Goal: Task Accomplishment & Management: Use online tool/utility

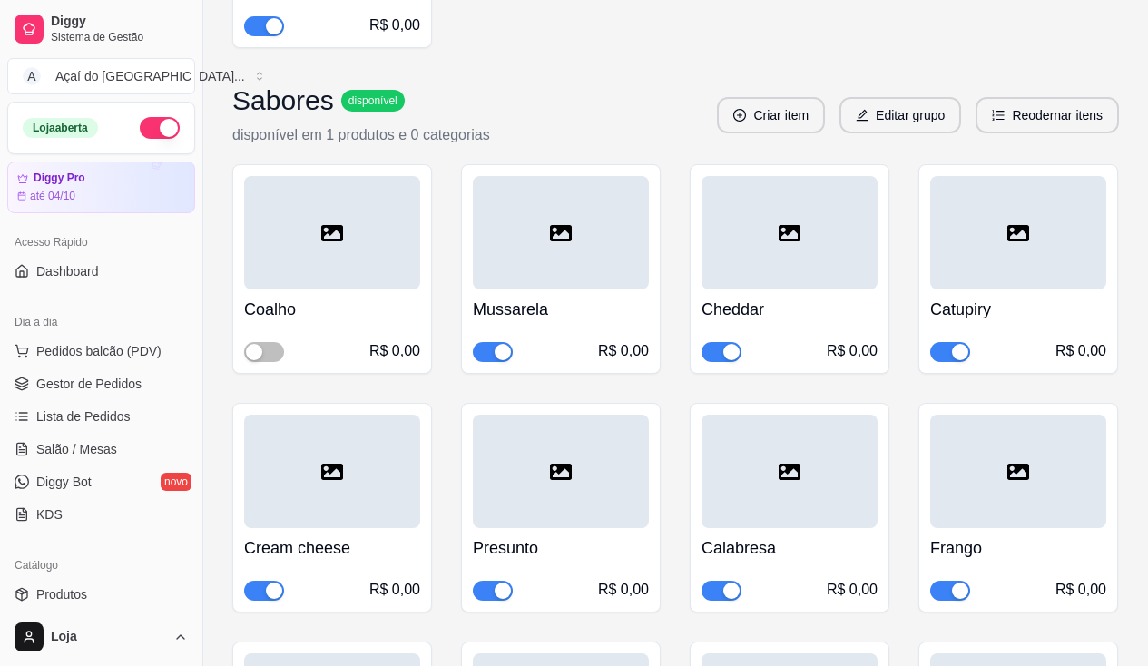
scroll to position [181, 0]
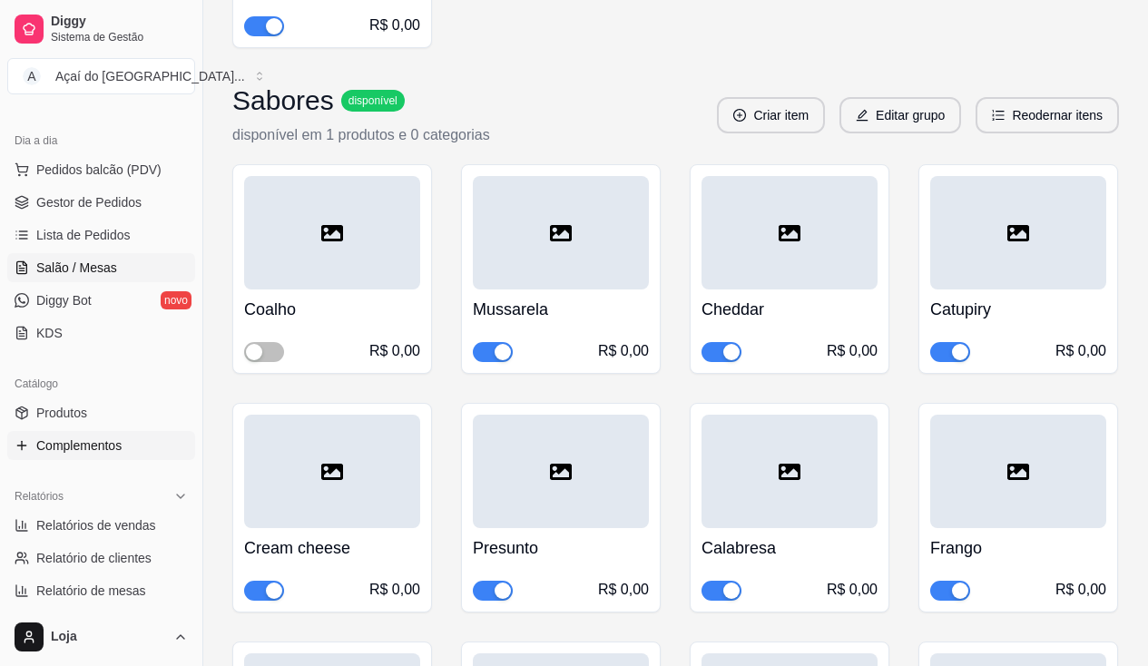
click at [122, 263] on link "Salão / Mesas" at bounding box center [101, 267] width 188 height 29
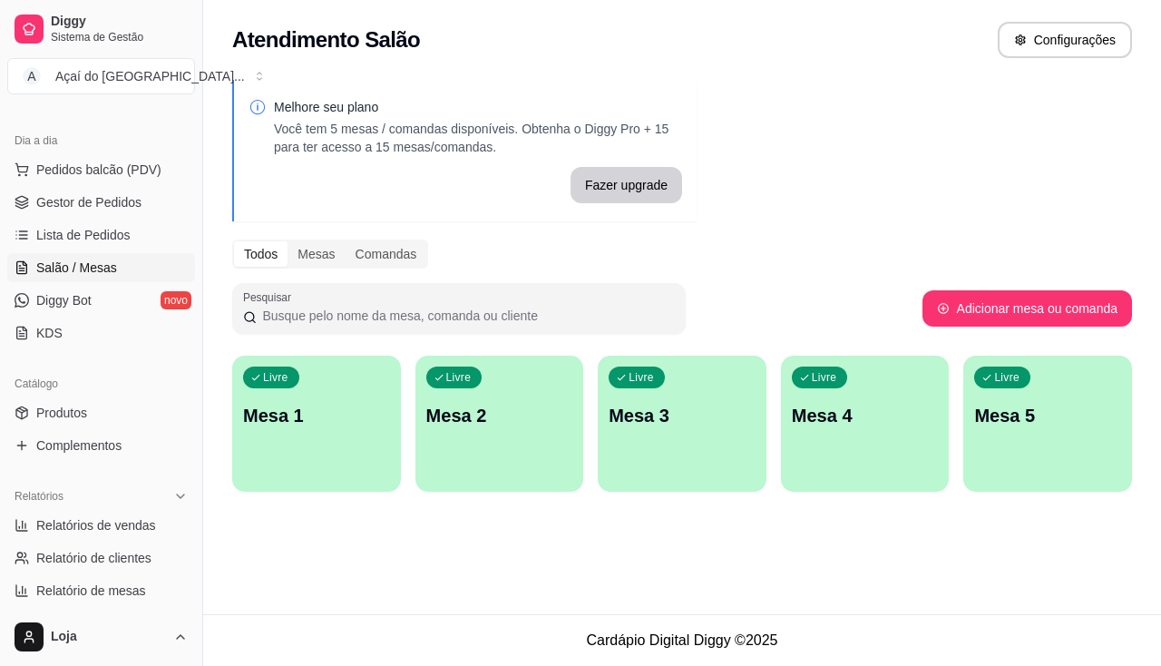
click at [337, 403] on p "Mesa 1" at bounding box center [316, 415] width 147 height 25
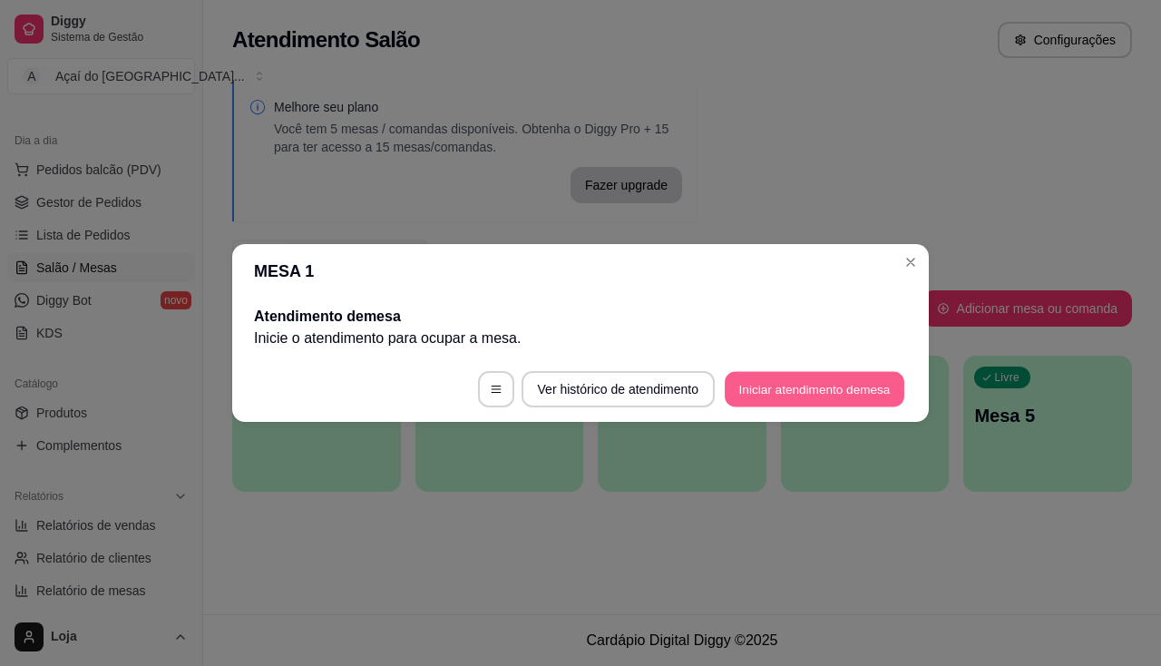
click at [781, 376] on button "Iniciar atendimento de mesa" at bounding box center [815, 389] width 180 height 35
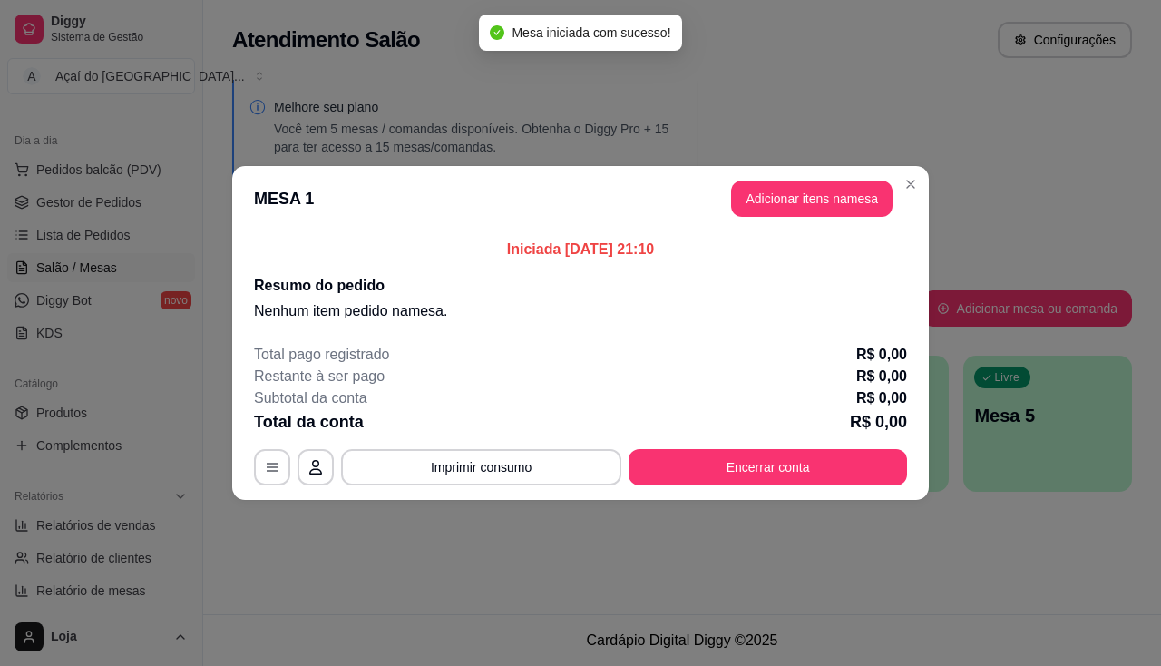
click at [808, 226] on header "MESA 1 Adicionar itens na mesa" at bounding box center [580, 198] width 697 height 65
click at [808, 211] on button "Adicionar itens na mesa" at bounding box center [812, 199] width 162 height 36
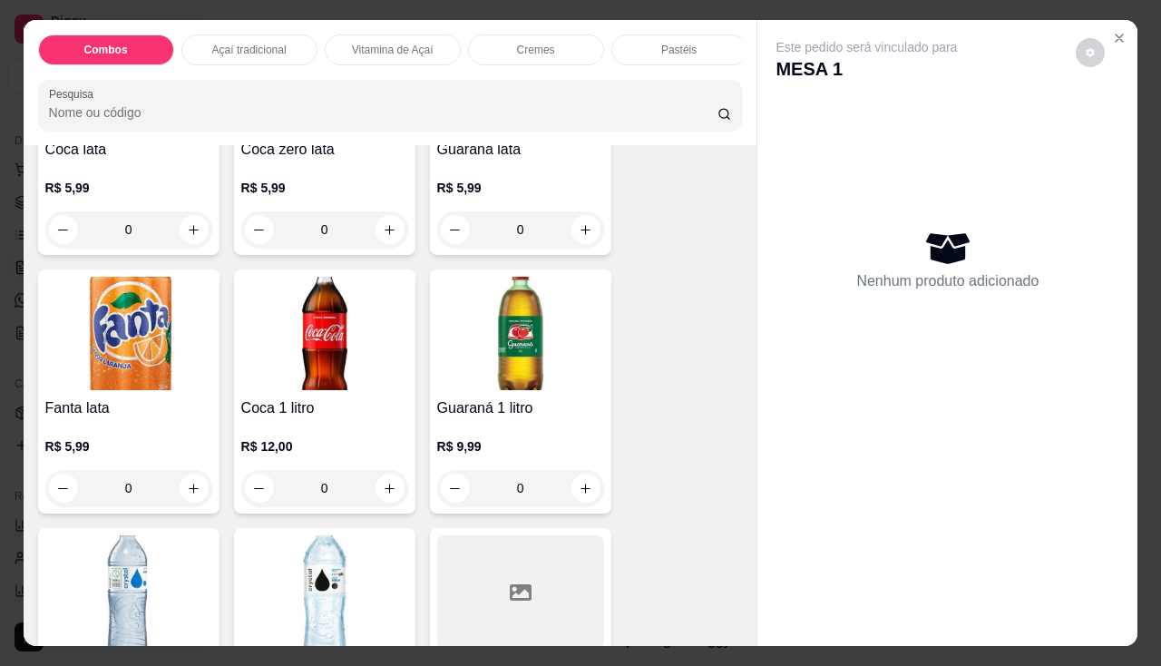
scroll to position [5535, 0]
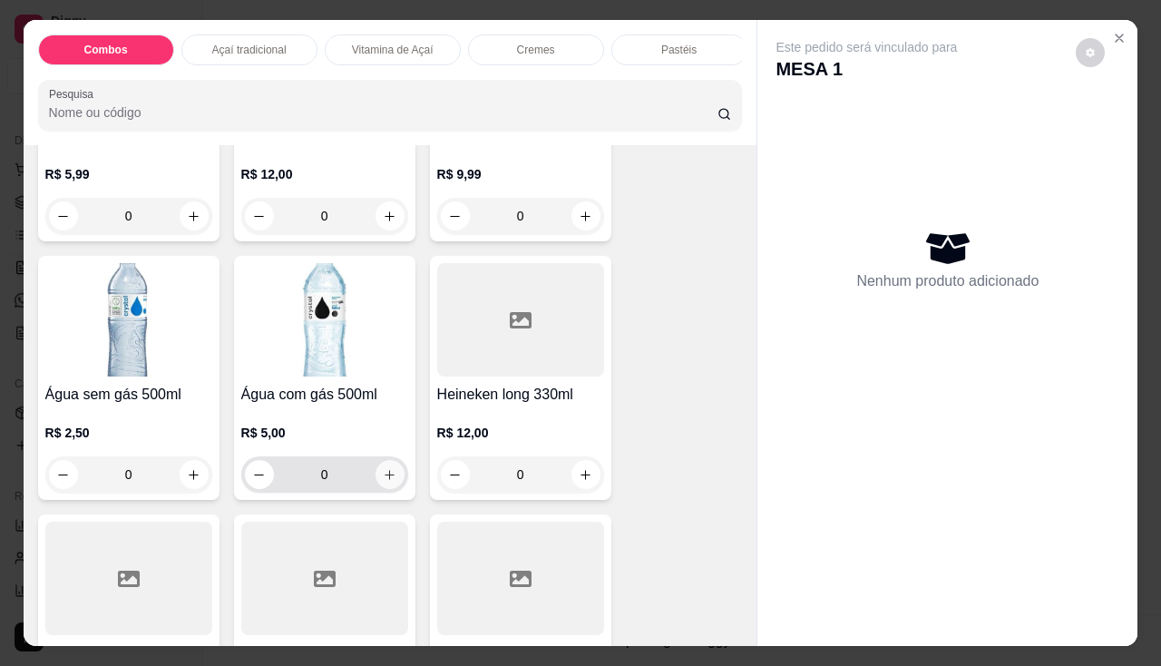
click at [386, 476] on icon "increase-product-quantity" at bounding box center [390, 475] width 14 height 14
type input "1"
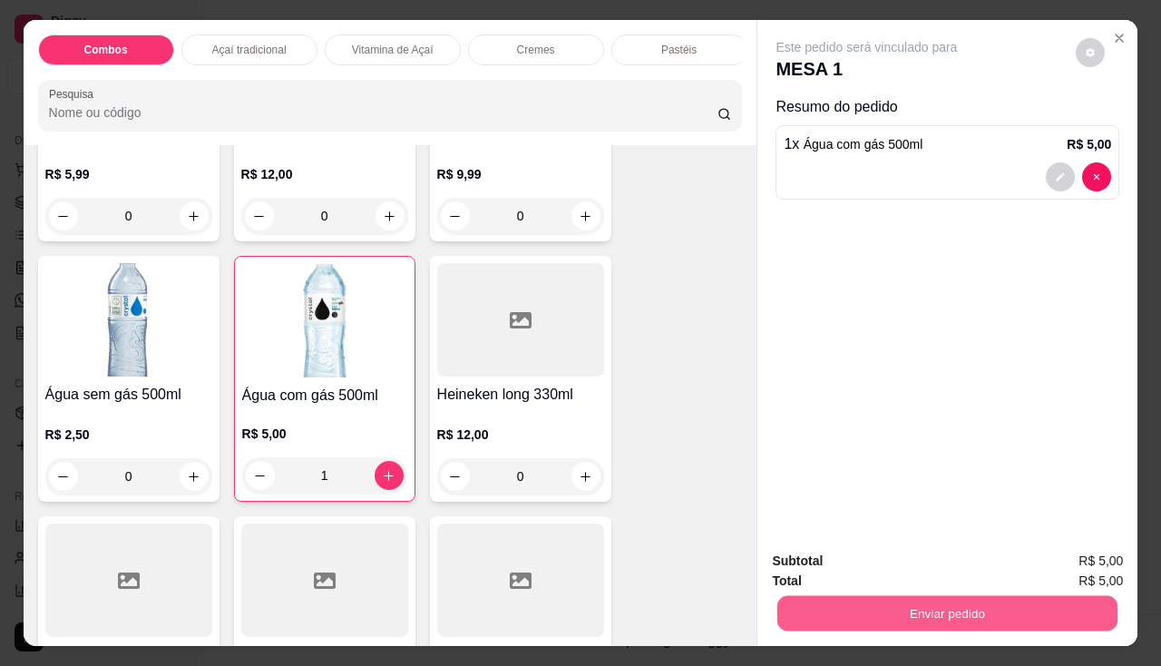
click at [798, 603] on button "Enviar pedido" at bounding box center [948, 613] width 340 height 35
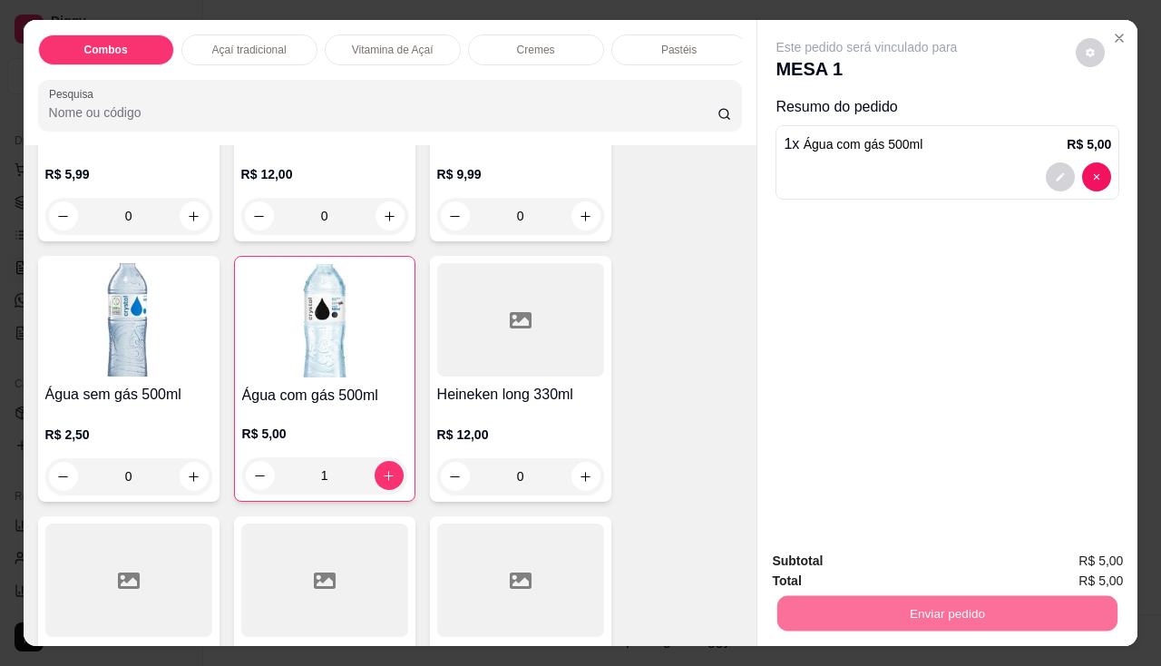
click at [1106, 565] on button "Enviar pedido" at bounding box center [1077, 562] width 100 height 34
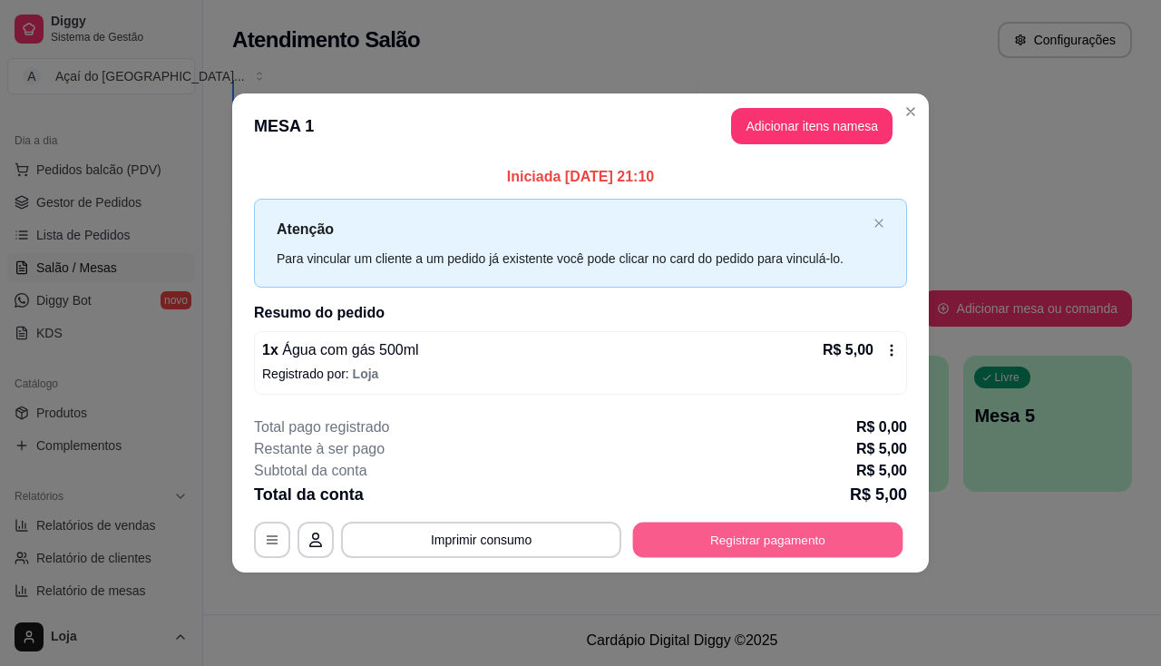
click at [676, 543] on button "Registrar pagamento" at bounding box center [768, 539] width 270 height 35
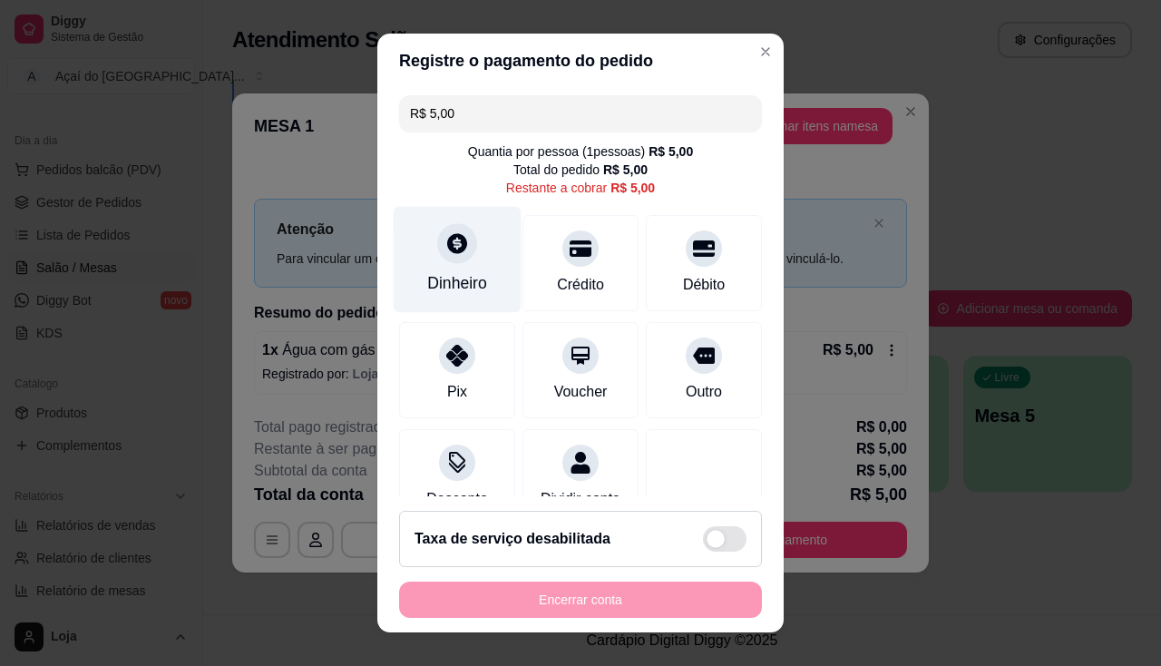
click at [451, 288] on div "Dinheiro" at bounding box center [457, 283] width 60 height 24
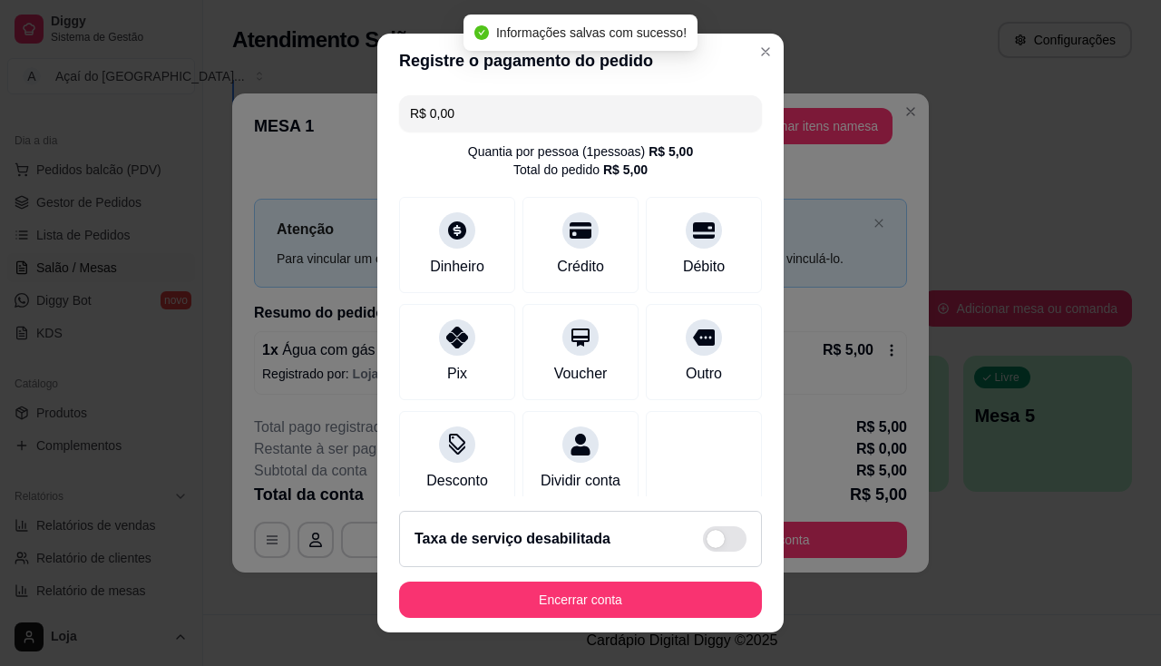
type input "R$ 0,00"
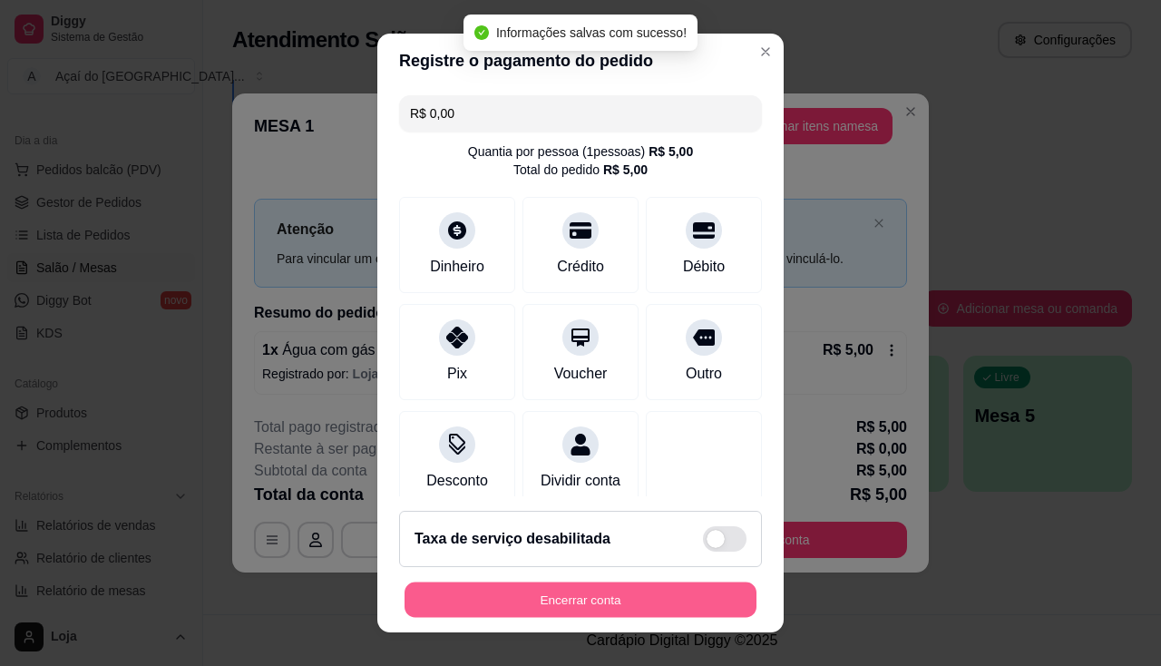
click at [582, 608] on button "Encerrar conta" at bounding box center [581, 600] width 352 height 35
